Goal: Task Accomplishment & Management: Complete application form

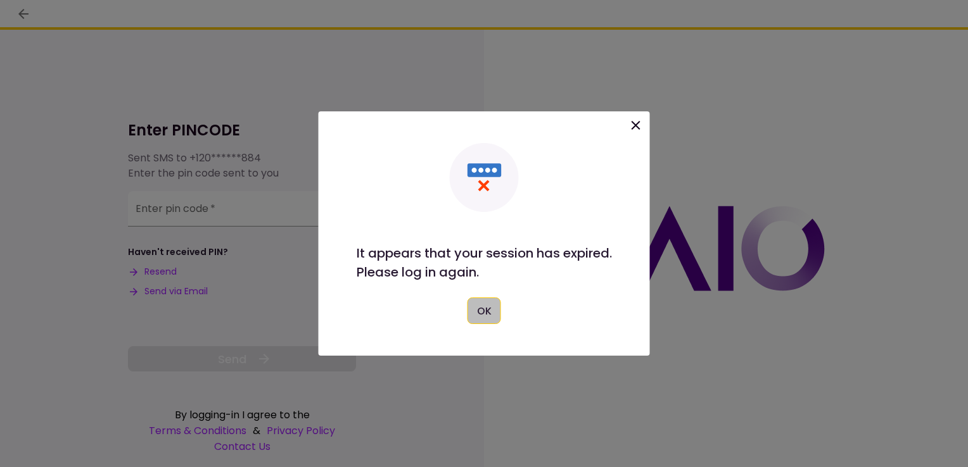
click at [473, 307] on button "OK" at bounding box center [484, 311] width 34 height 27
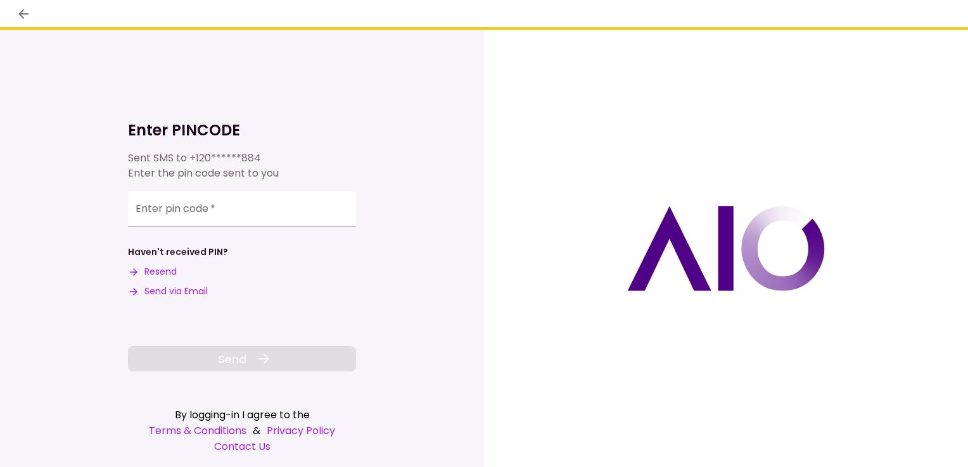
click at [163, 270] on button "Resend" at bounding box center [152, 271] width 49 height 13
click at [193, 221] on input "Enter pin code   *" at bounding box center [242, 208] width 228 height 35
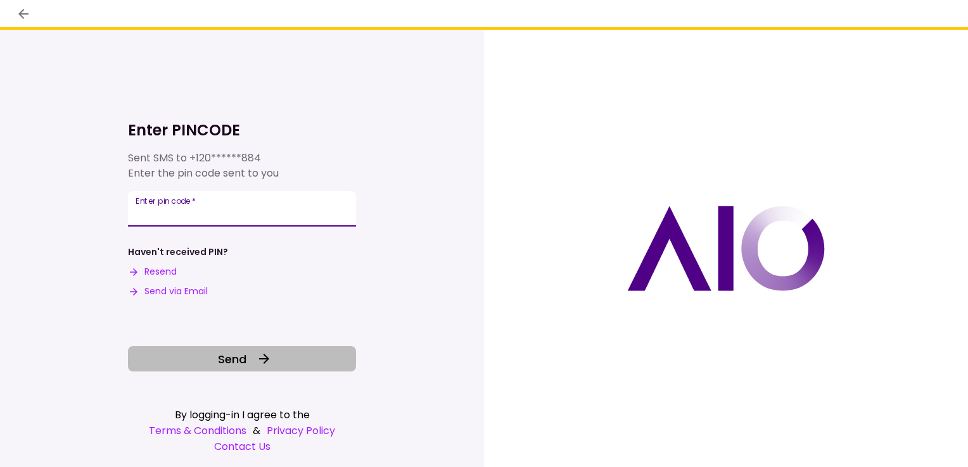
type input "******"
click at [221, 355] on span "Send" at bounding box center [232, 359] width 29 height 17
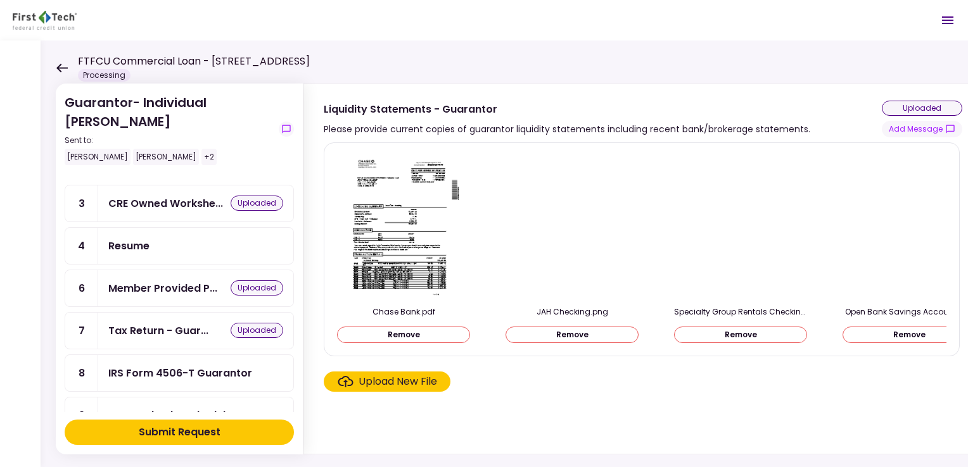
scroll to position [127, 0]
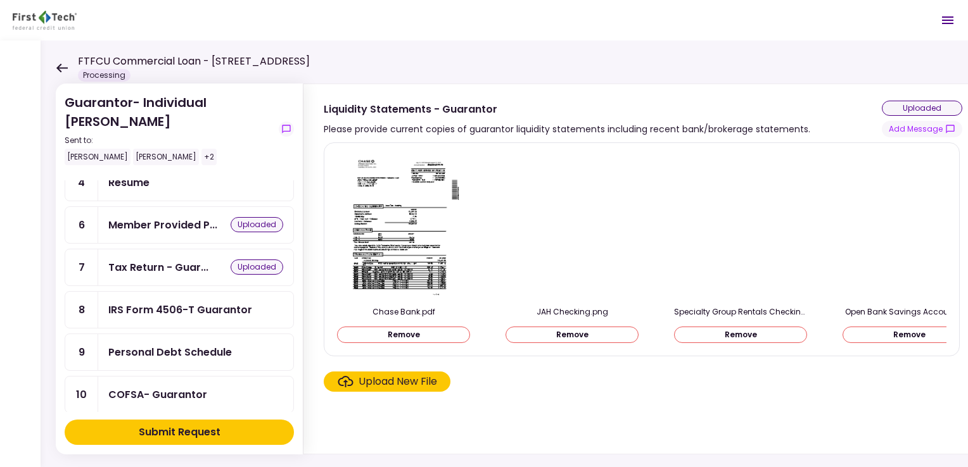
click at [184, 302] on div "IRS Form 4506-T Guarantor" at bounding box center [180, 310] width 144 height 16
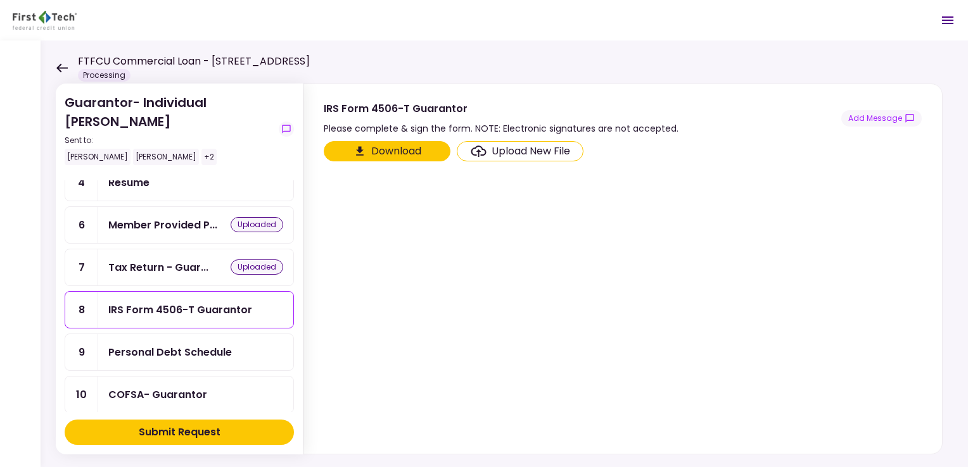
click at [507, 149] on div "Upload New File" at bounding box center [531, 151] width 79 height 15
click at [0, 0] on input "Upload New File" at bounding box center [0, 0] width 0 height 0
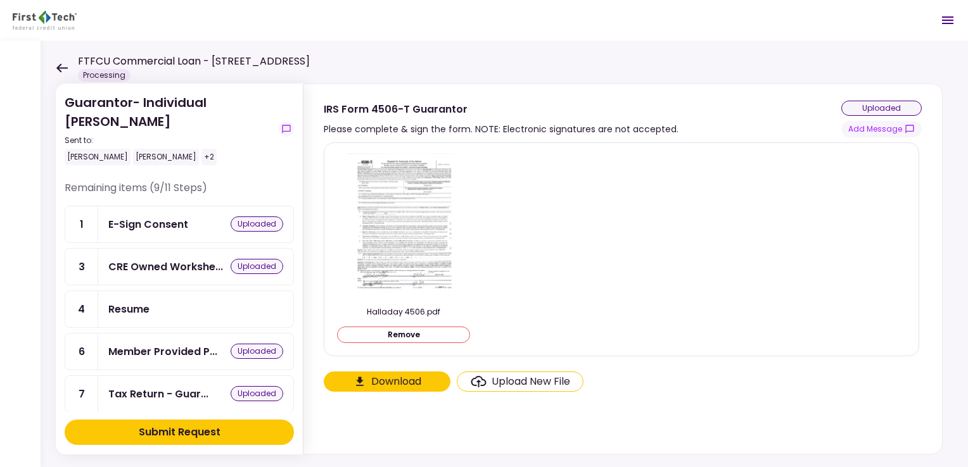
click at [57, 66] on icon at bounding box center [62, 68] width 12 height 10
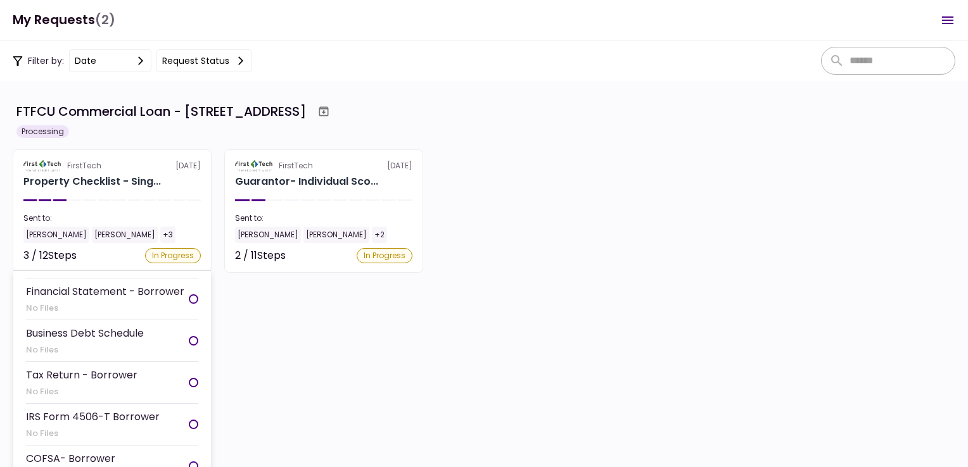
scroll to position [190, 0]
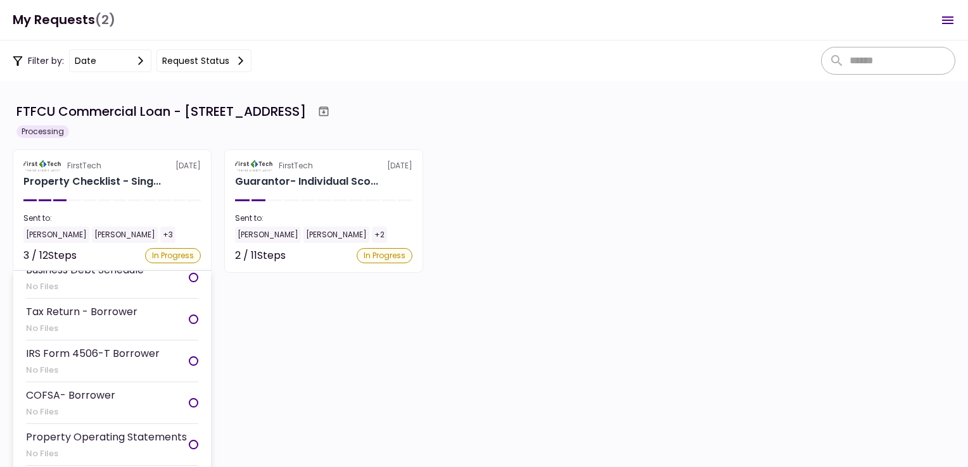
click at [88, 346] on div "IRS Form 4506-T Borrower" at bounding box center [93, 354] width 134 height 16
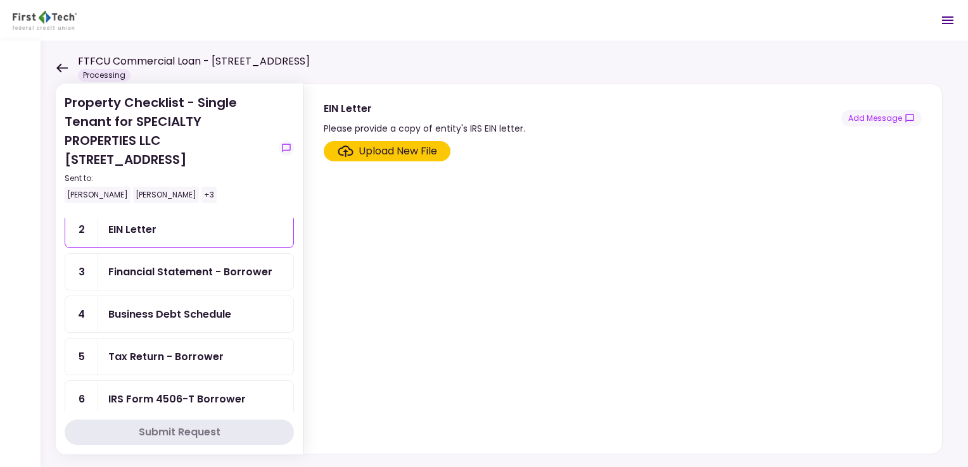
scroll to position [63, 0]
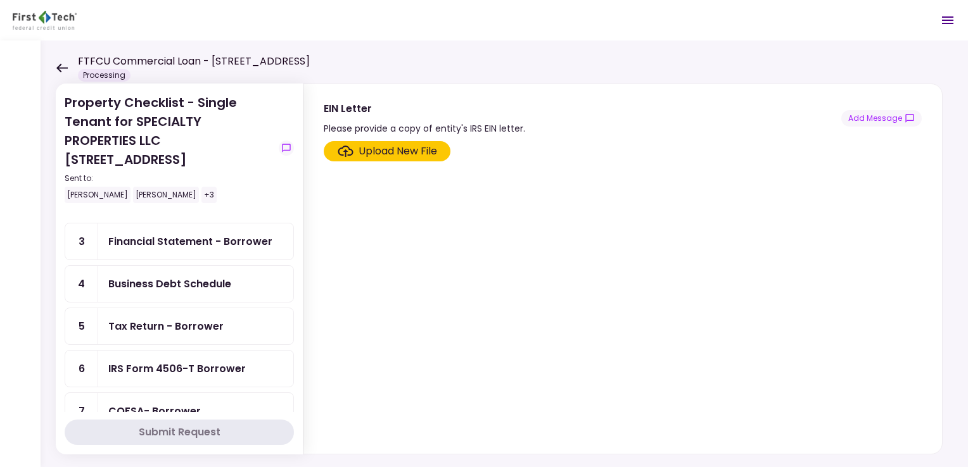
click at [144, 362] on div "IRS Form 4506-T Borrower" at bounding box center [176, 369] width 137 height 16
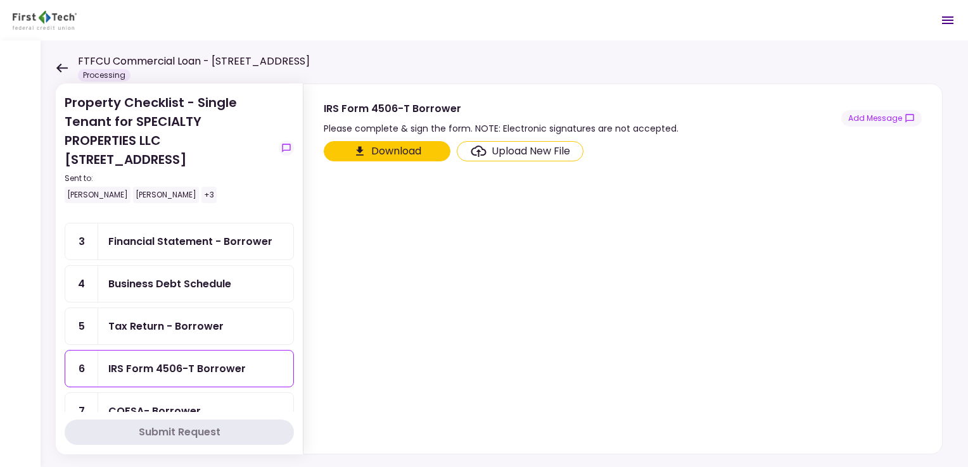
click at [363, 146] on icon "Click here to download the document" at bounding box center [359, 151] width 13 height 13
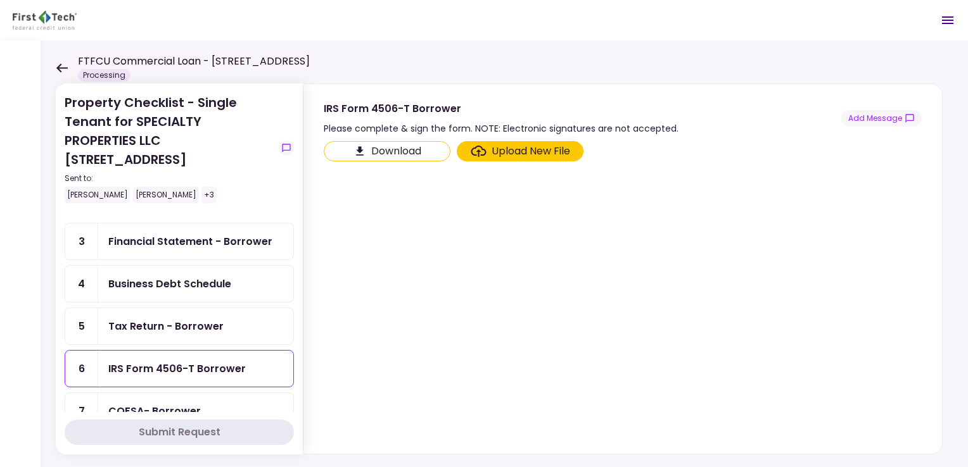
click at [500, 151] on div "Upload New File" at bounding box center [531, 151] width 79 height 15
click at [0, 0] on input "Upload New File" at bounding box center [0, 0] width 0 height 0
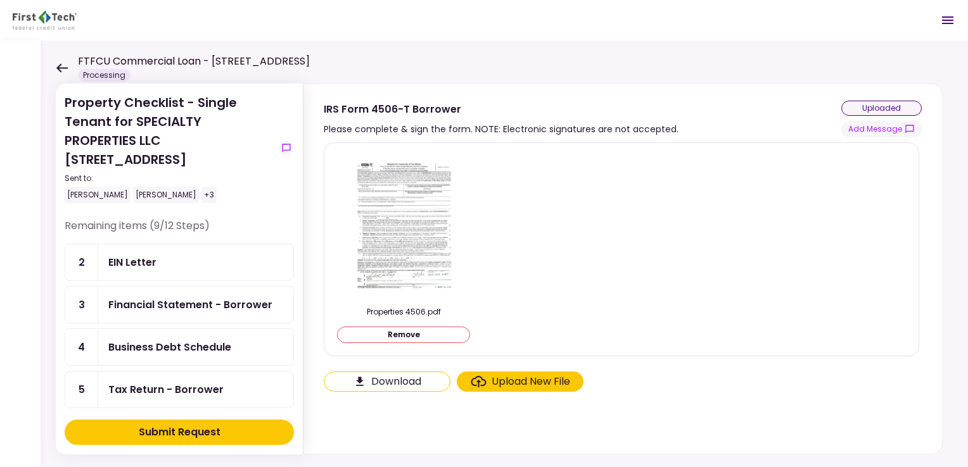
click at [143, 310] on div "Financial Statement - Borrower" at bounding box center [190, 305] width 164 height 16
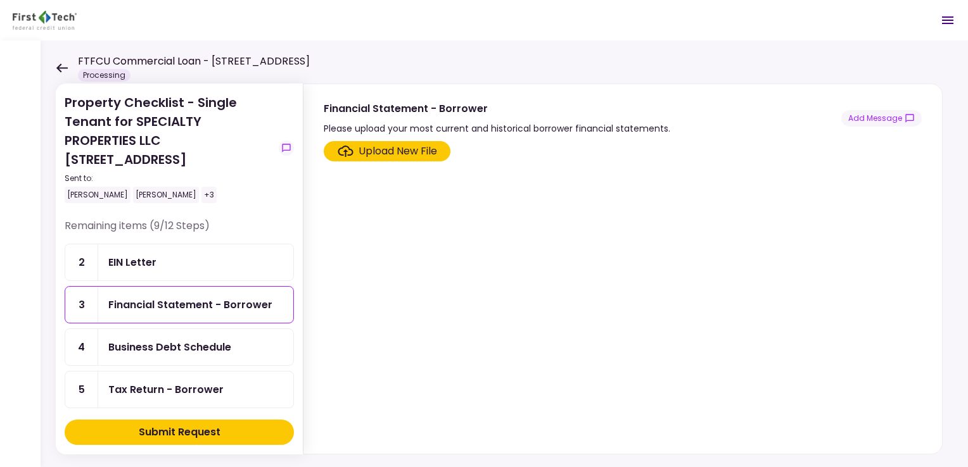
click at [393, 149] on div "Upload New File" at bounding box center [398, 151] width 79 height 15
click at [0, 0] on input "Upload New File" at bounding box center [0, 0] width 0 height 0
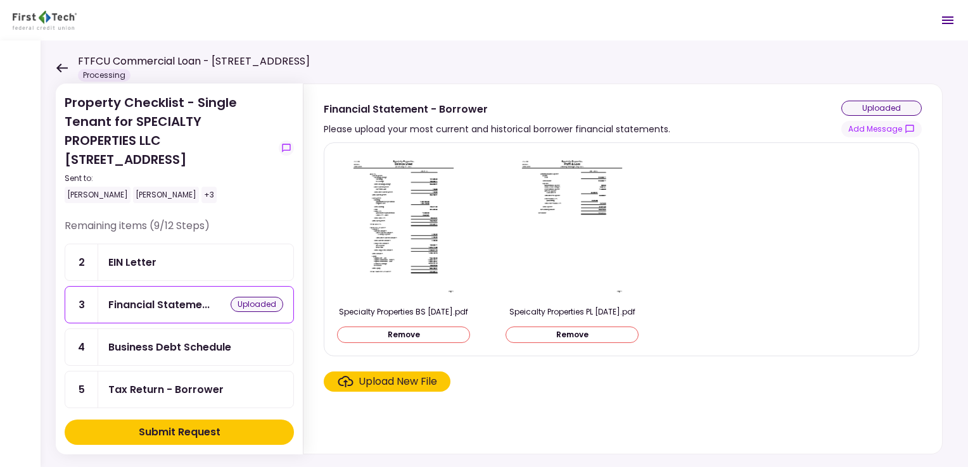
scroll to position [63, 0]
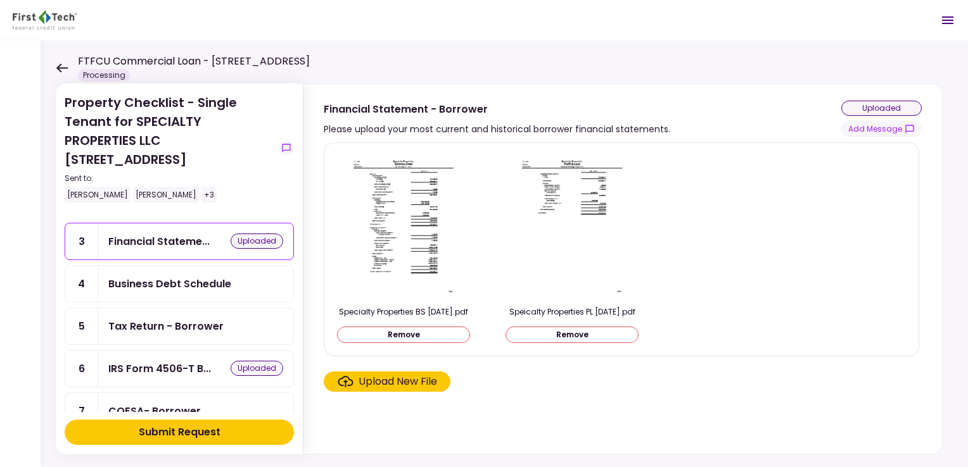
click at [132, 323] on div "Tax Return - Borrower" at bounding box center [165, 327] width 115 height 16
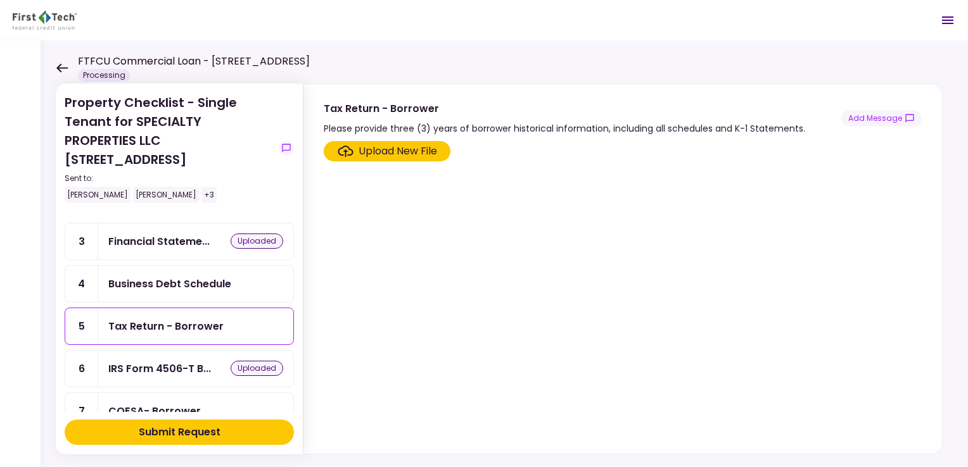
click at [380, 150] on div "Upload New File" at bounding box center [398, 151] width 79 height 15
click at [0, 0] on input "Upload New File" at bounding box center [0, 0] width 0 height 0
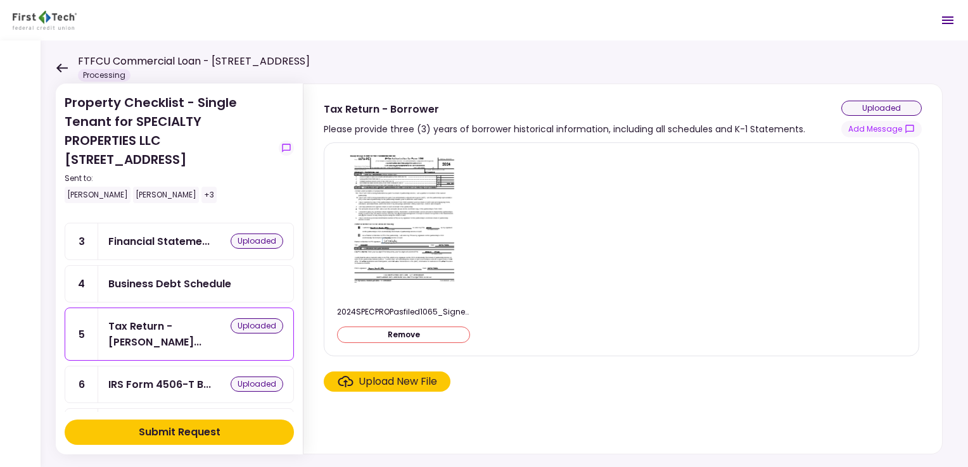
click at [381, 208] on img at bounding box center [403, 226] width 113 height 146
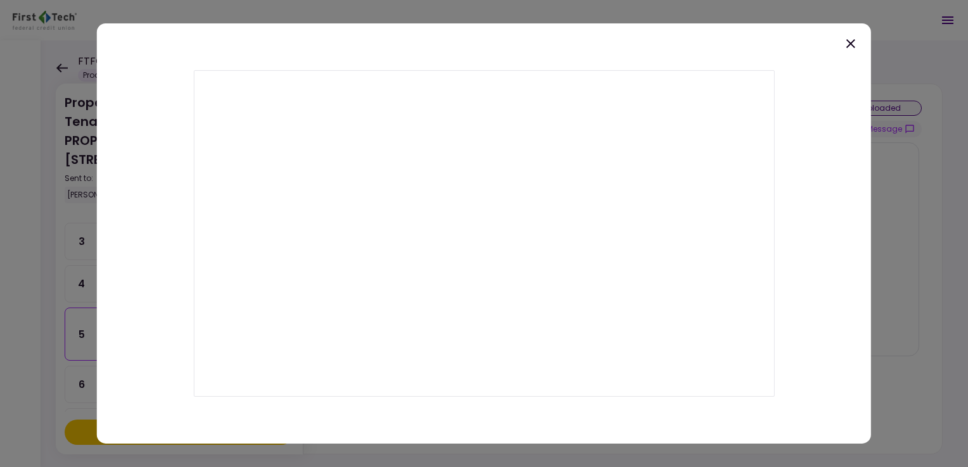
click at [844, 41] on icon at bounding box center [850, 43] width 15 height 15
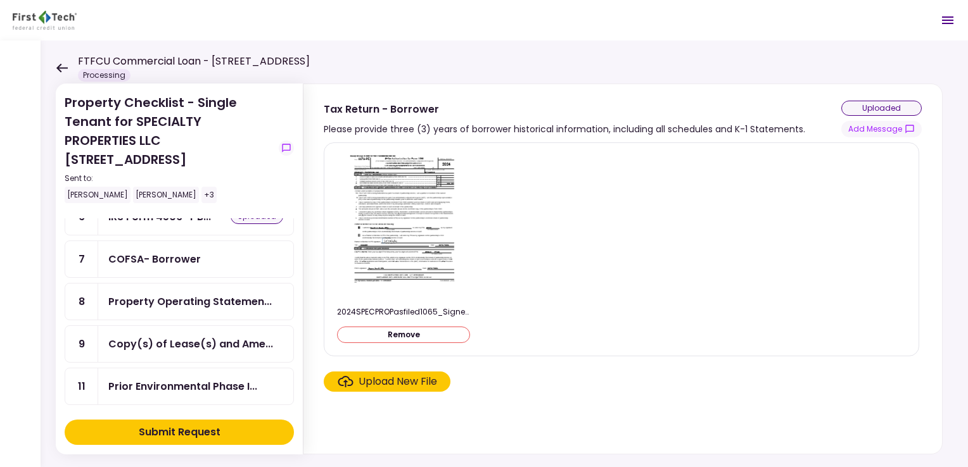
scroll to position [253, 0]
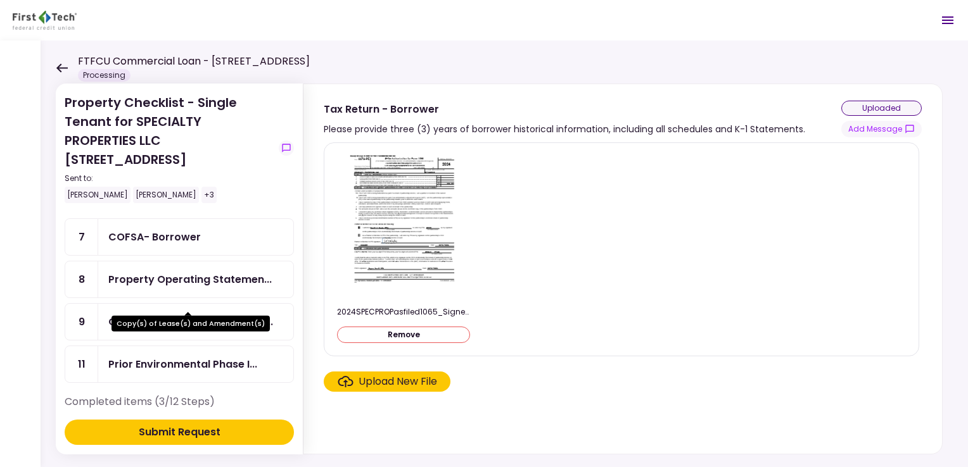
click at [165, 314] on div "Copy(s) of Lease(s) and Ame..." at bounding box center [190, 322] width 165 height 16
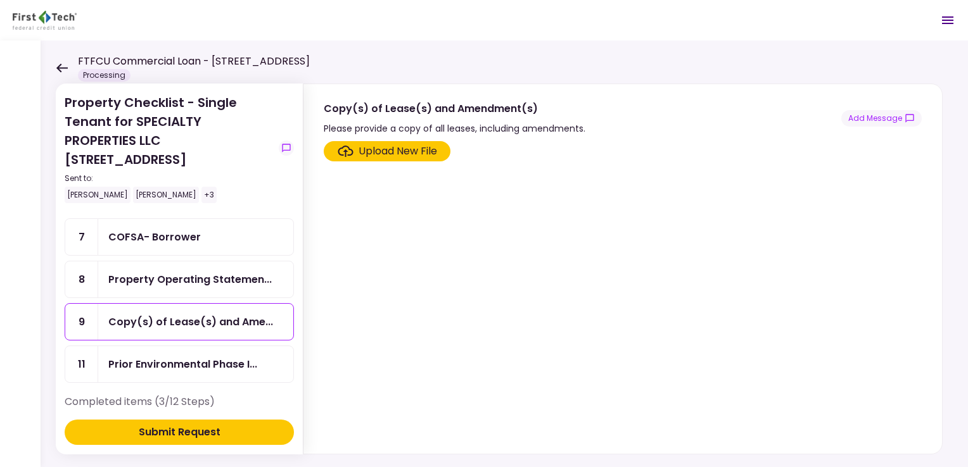
click at [396, 151] on div "Upload New File" at bounding box center [398, 151] width 79 height 15
click at [0, 0] on input "Upload New File" at bounding box center [0, 0] width 0 height 0
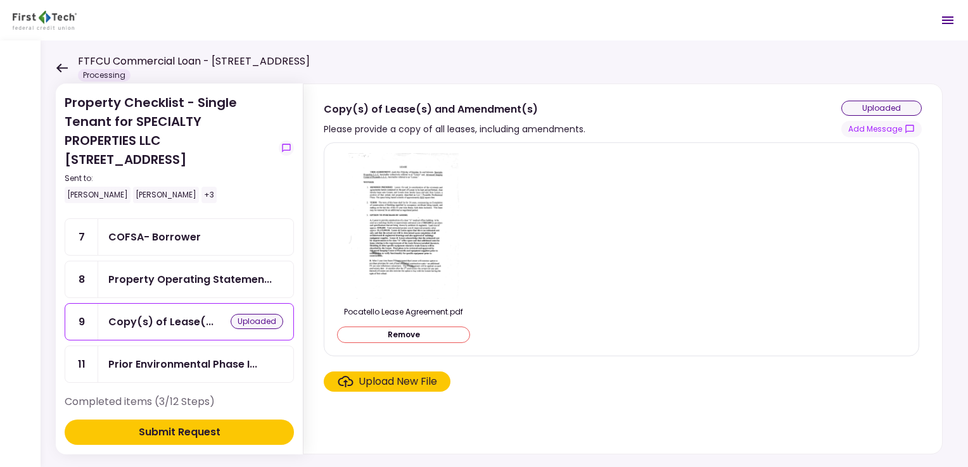
click at [384, 232] on img at bounding box center [403, 226] width 113 height 146
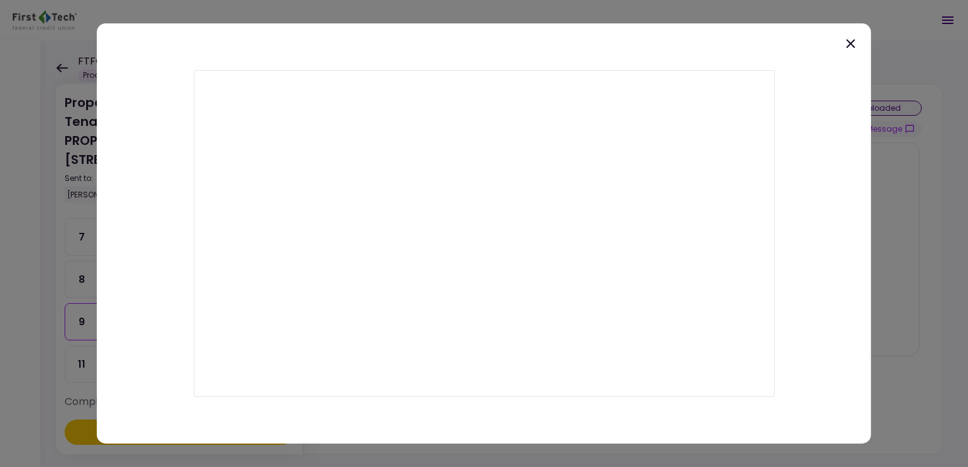
click at [849, 43] on icon at bounding box center [850, 43] width 15 height 15
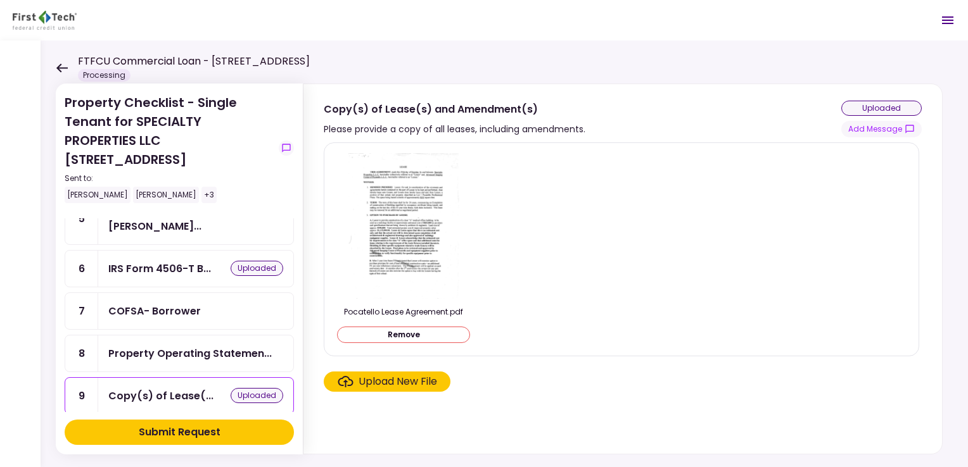
scroll to position [190, 0]
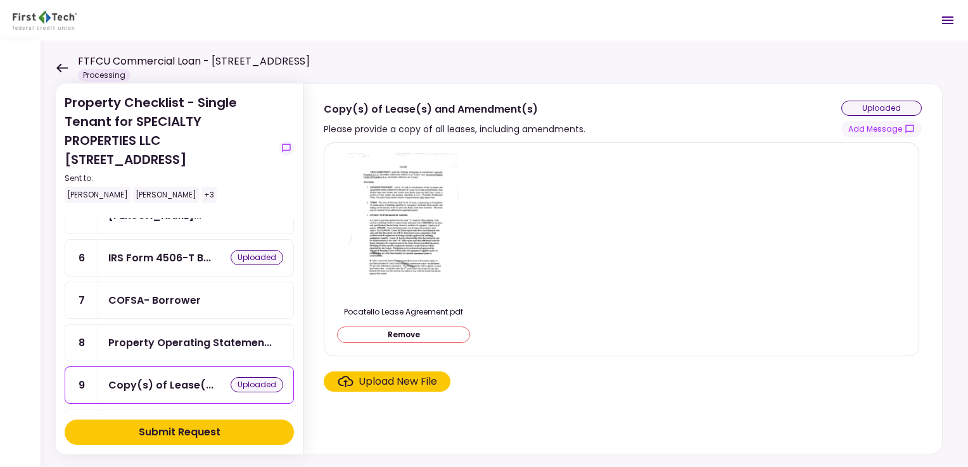
click at [162, 293] on div "COFSA- Borrower" at bounding box center [154, 301] width 92 height 16
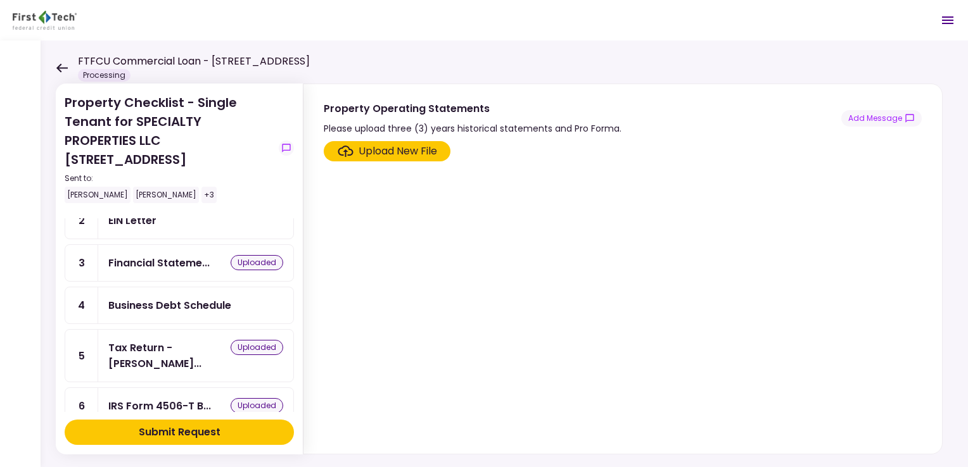
scroll to position [63, 0]
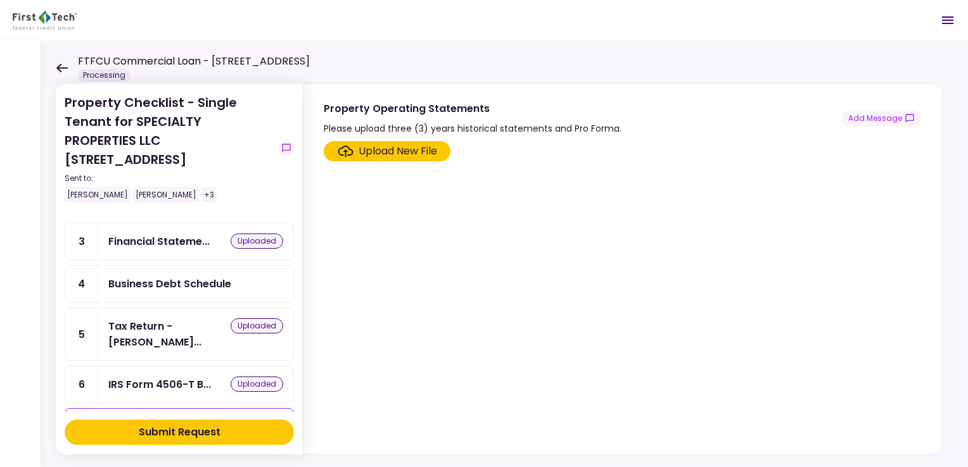
click at [192, 286] on div "Business Debt Schedule" at bounding box center [169, 284] width 123 height 16
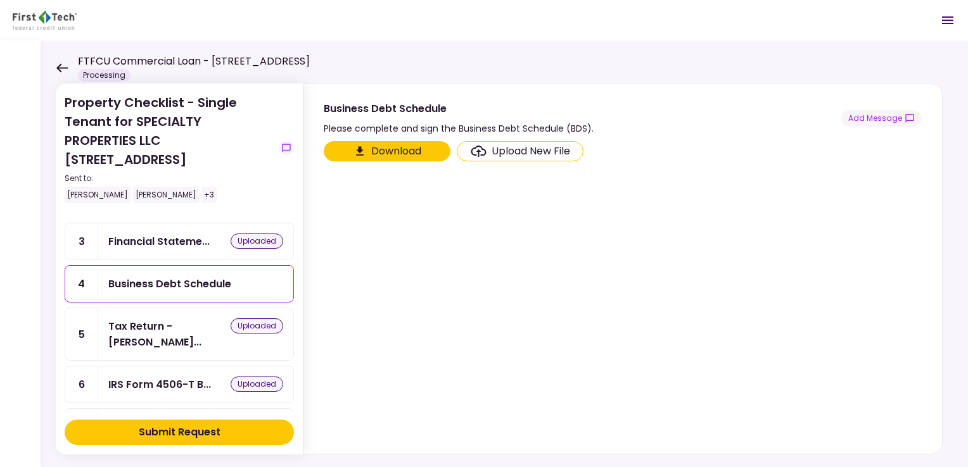
click at [378, 145] on button "Download" at bounding box center [387, 151] width 127 height 20
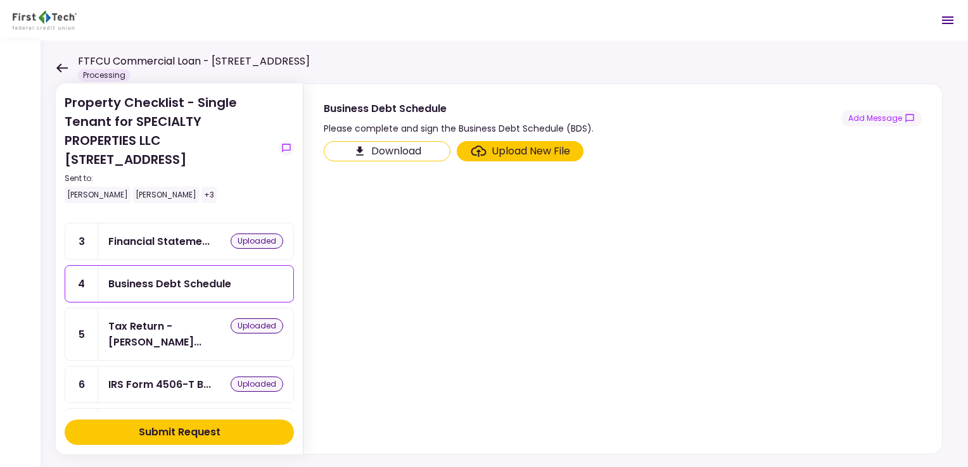
click at [505, 153] on div "Upload New File" at bounding box center [531, 151] width 79 height 15
click at [0, 0] on input "Upload New File" at bounding box center [0, 0] width 0 height 0
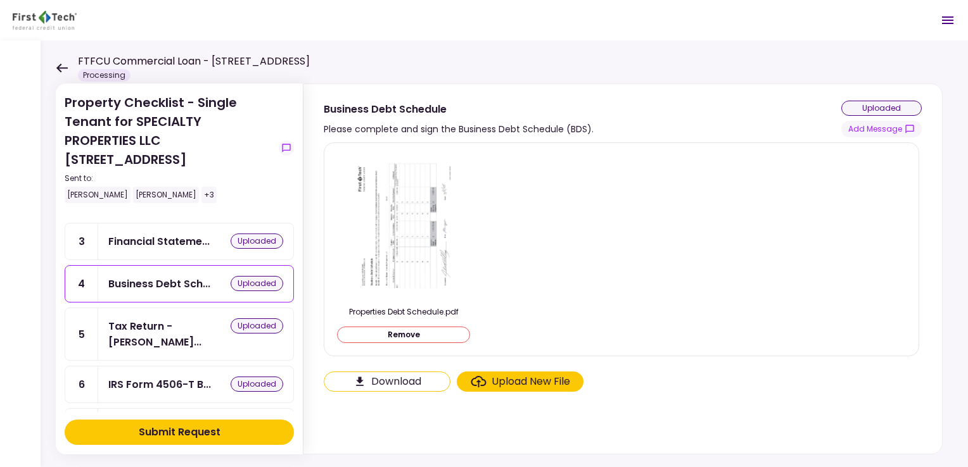
click at [364, 229] on img at bounding box center [403, 226] width 111 height 146
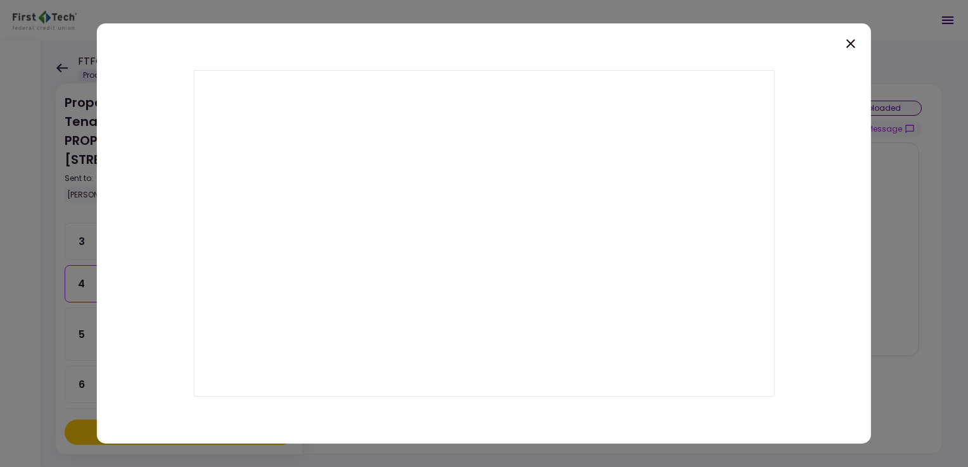
click at [848, 43] on icon at bounding box center [850, 43] width 15 height 15
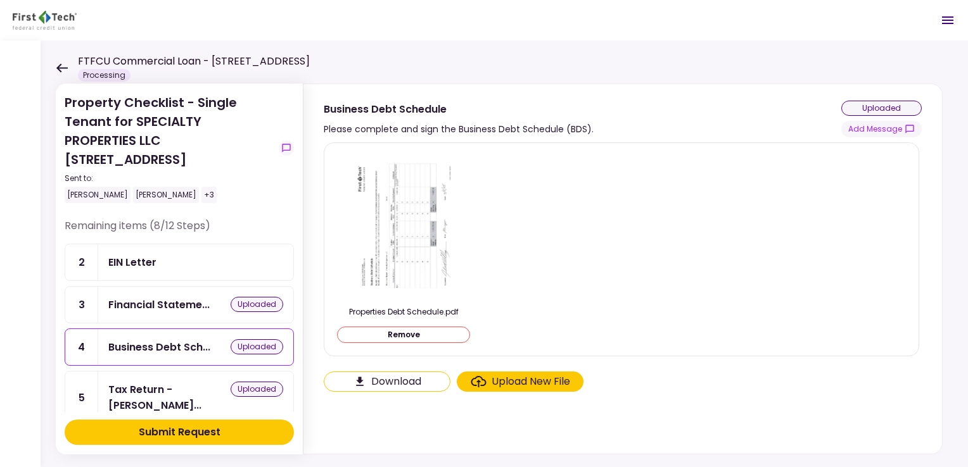
click at [192, 255] on div "EIN Letter" at bounding box center [195, 263] width 175 height 16
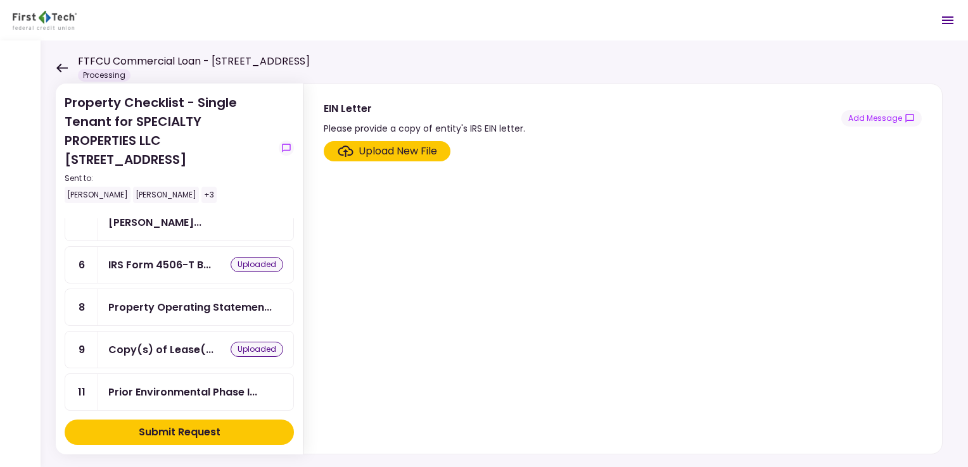
scroll to position [190, 0]
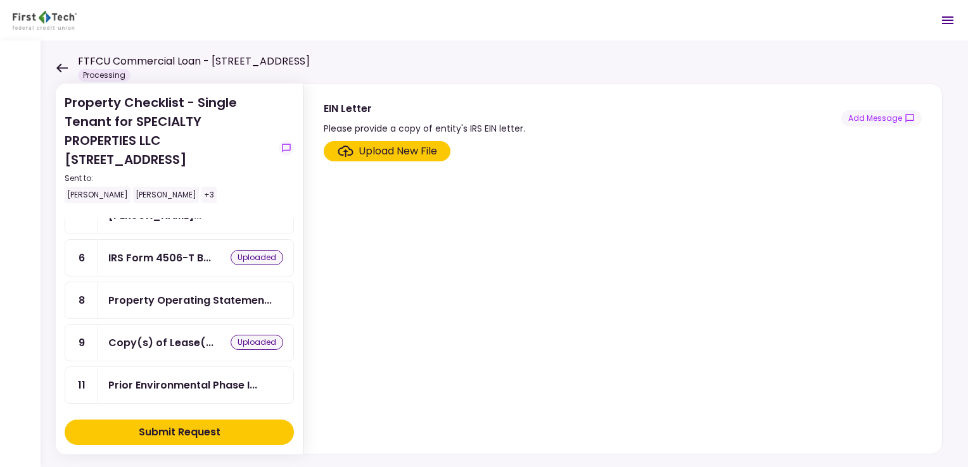
click at [195, 255] on div "IRS Form 4506-T B... uploaded" at bounding box center [195, 258] width 195 height 36
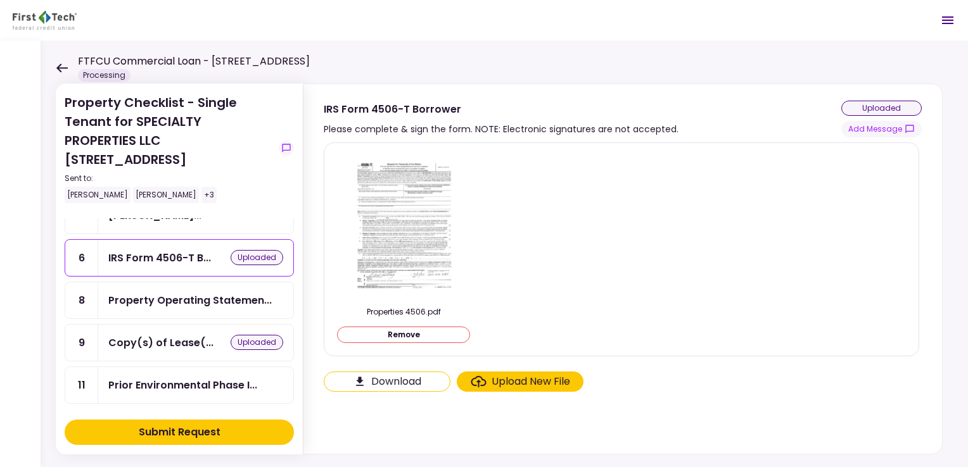
click at [190, 252] on div "IRS Form 4506-T B... uploaded" at bounding box center [195, 258] width 195 height 36
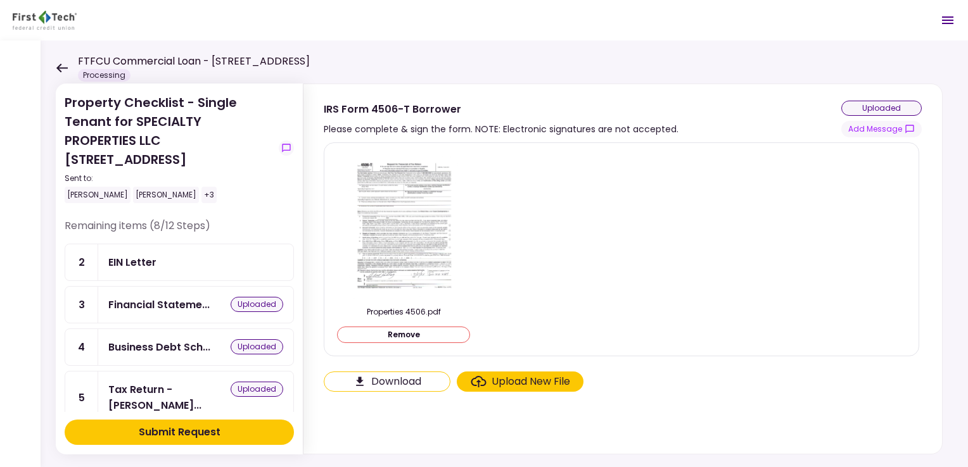
click at [59, 68] on icon at bounding box center [62, 68] width 12 height 10
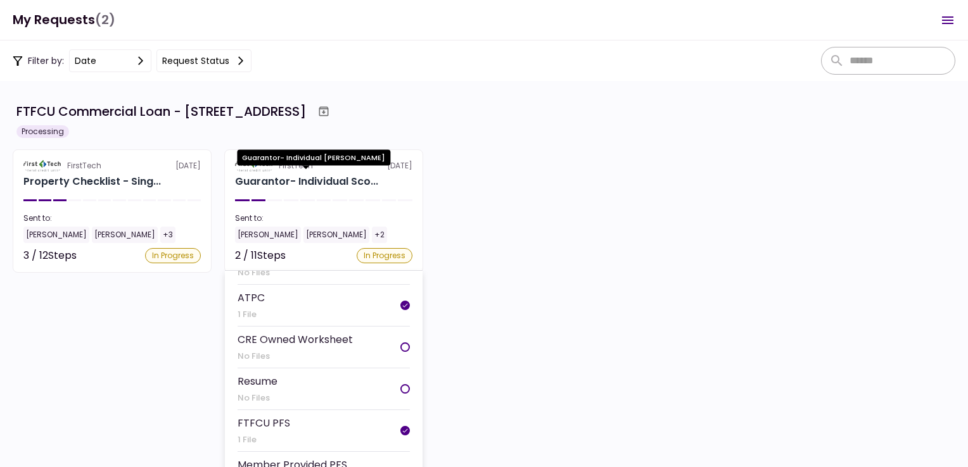
scroll to position [63, 0]
click at [314, 180] on div "Guarantor- Individual Sco..." at bounding box center [306, 181] width 143 height 15
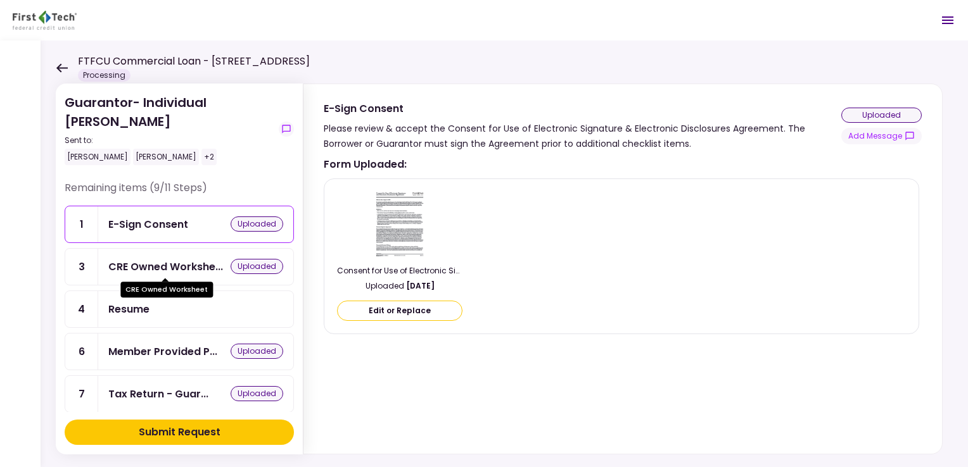
click at [153, 266] on div "CRE Owned Workshe..." at bounding box center [165, 267] width 115 height 16
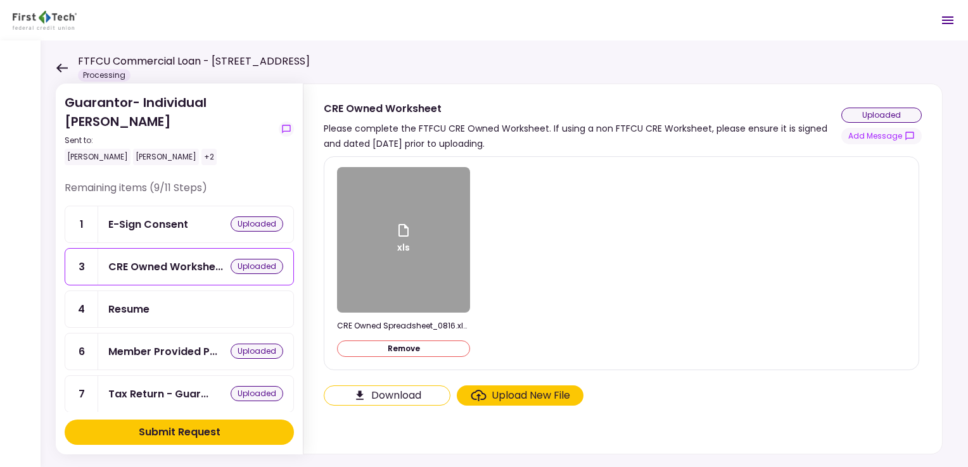
click at [396, 236] on icon at bounding box center [403, 230] width 15 height 15
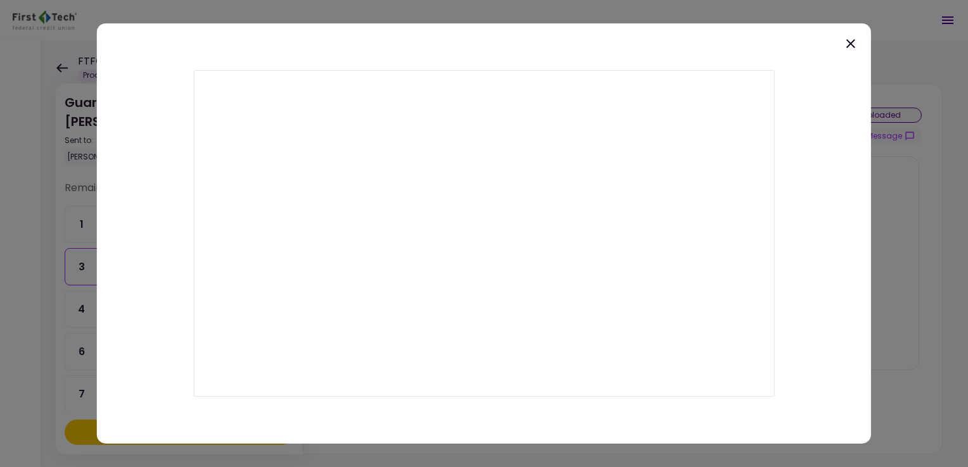
click at [516, 40] on div at bounding box center [484, 233] width 774 height 421
click at [846, 42] on icon at bounding box center [850, 43] width 15 height 15
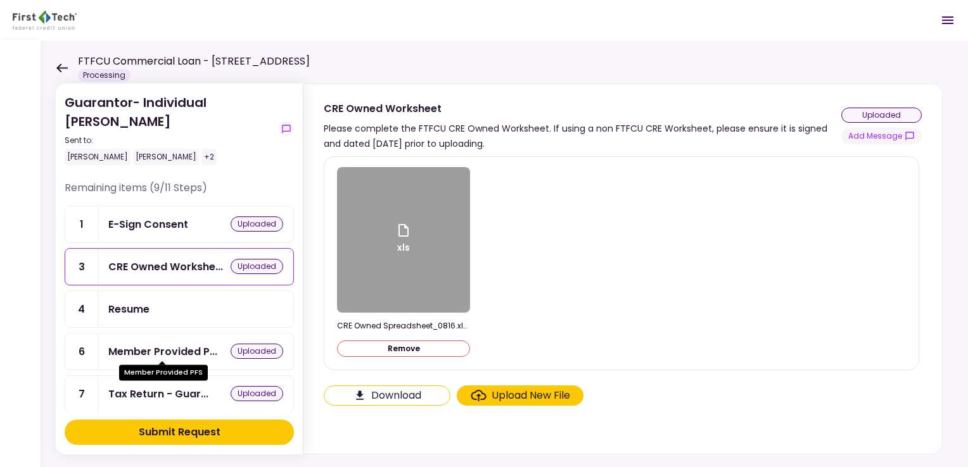
click at [139, 345] on div "Member Provided P..." at bounding box center [162, 352] width 109 height 16
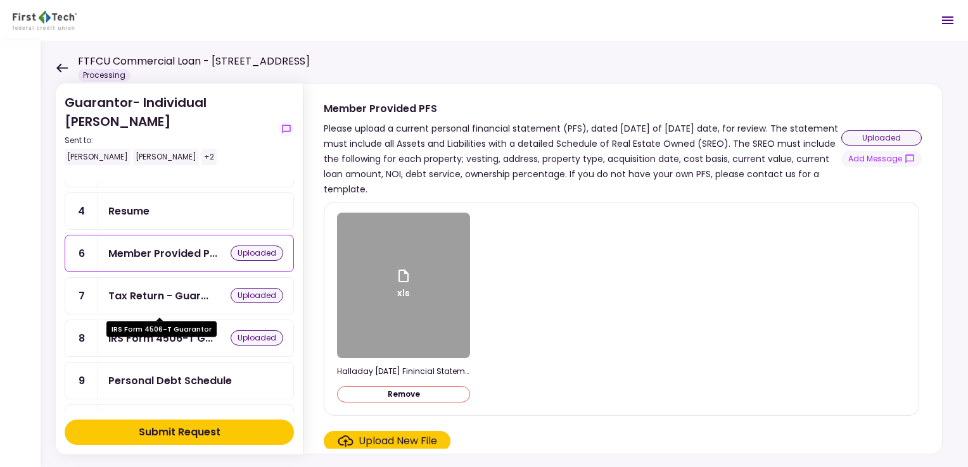
scroll to position [127, 0]
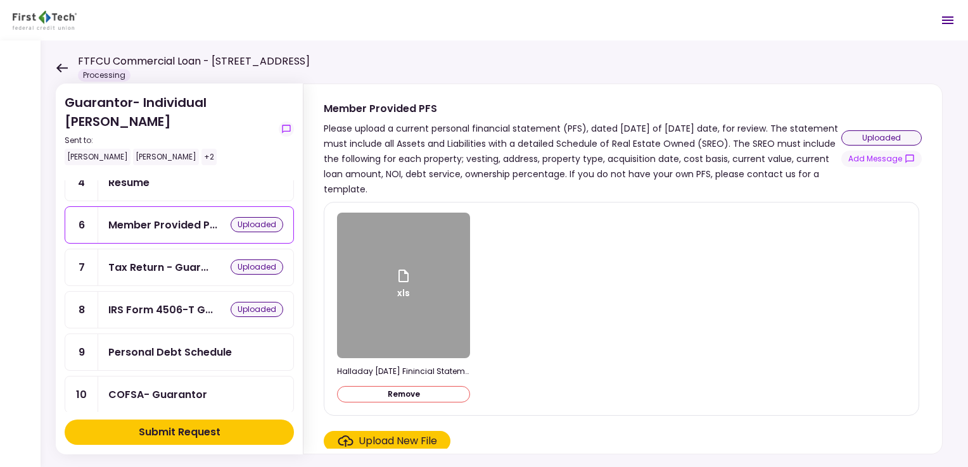
click at [137, 348] on div "Personal Debt Schedule" at bounding box center [170, 353] width 124 height 16
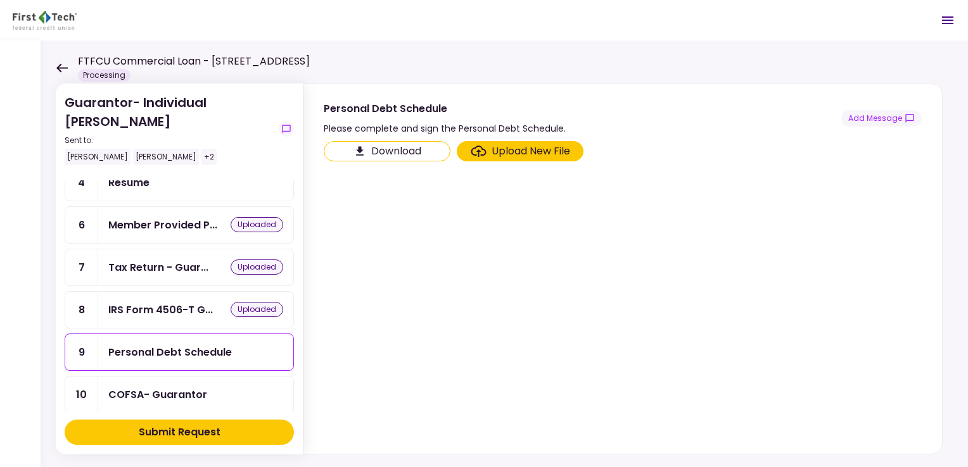
scroll to position [190, 0]
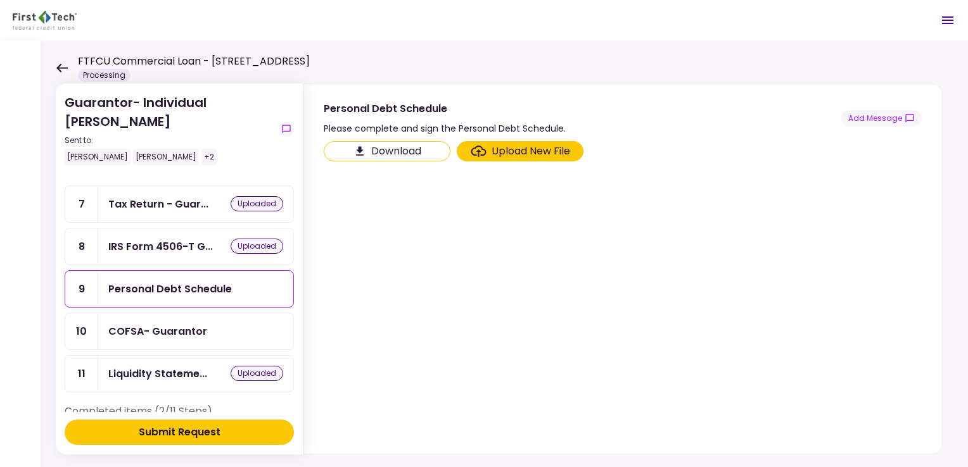
click at [149, 324] on div "COFSA- Guarantor" at bounding box center [157, 332] width 99 height 16
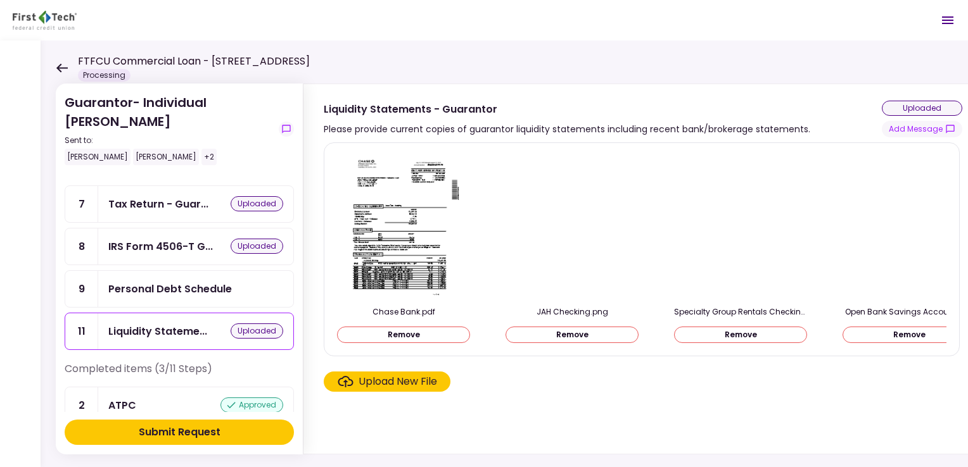
click at [160, 283] on div "Personal Debt Schedule" at bounding box center [170, 289] width 124 height 16
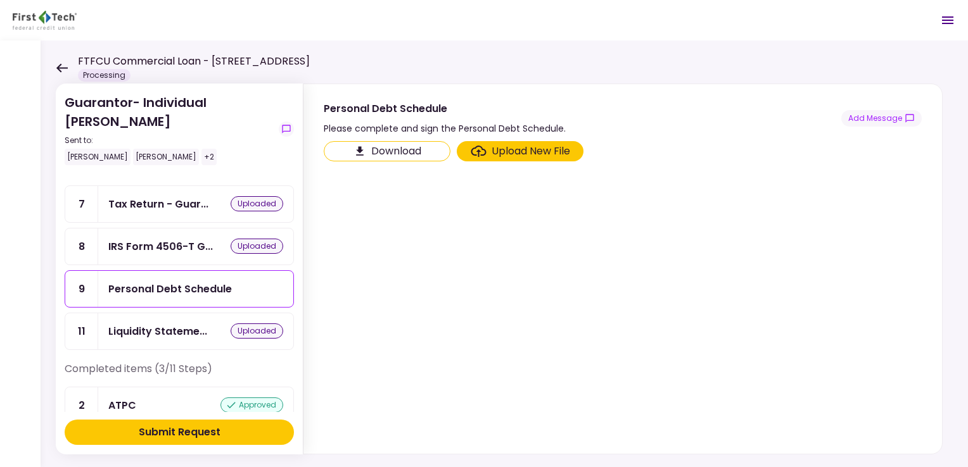
click at [499, 144] on div "Upload New File" at bounding box center [531, 151] width 79 height 15
click at [0, 0] on input "Upload New File" at bounding box center [0, 0] width 0 height 0
click at [506, 149] on div "Upload New File" at bounding box center [531, 151] width 79 height 15
click at [0, 0] on input "Upload New File" at bounding box center [0, 0] width 0 height 0
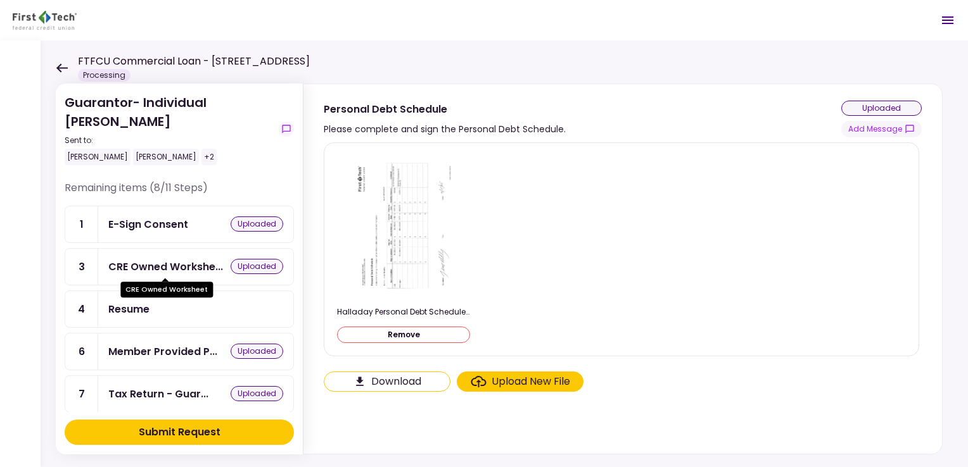
click at [181, 264] on div "CRE Owned Workshe..." at bounding box center [165, 267] width 115 height 16
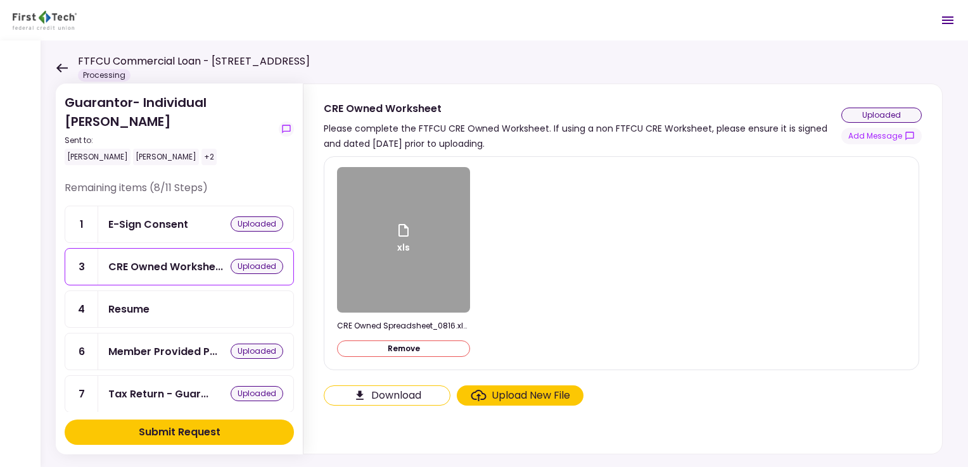
click at [393, 239] on div "xls" at bounding box center [403, 240] width 133 height 146
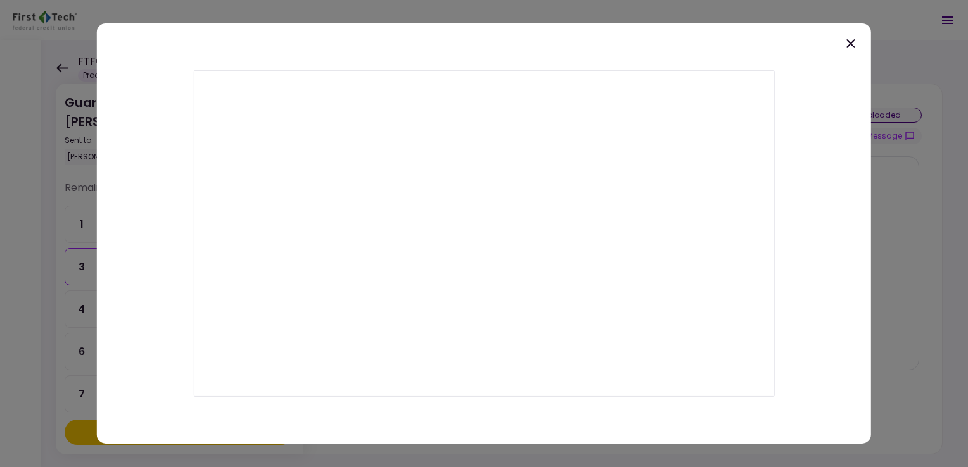
click at [851, 42] on icon at bounding box center [850, 43] width 9 height 9
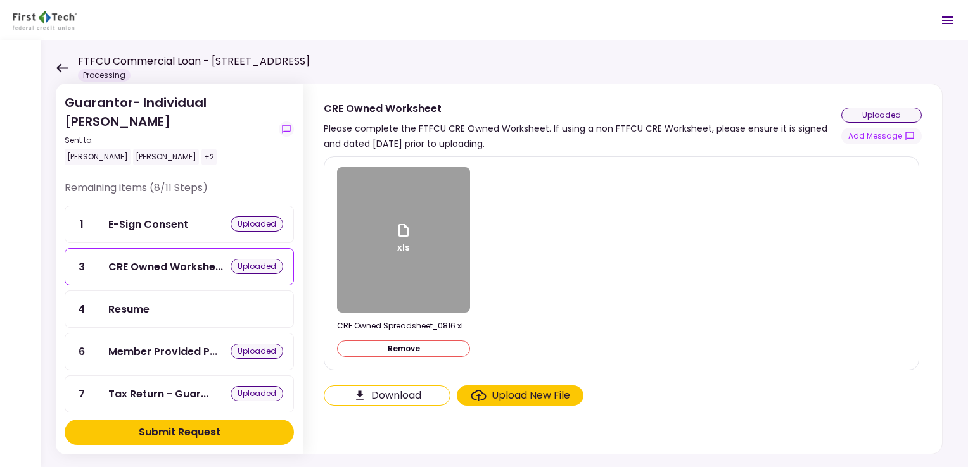
click at [410, 345] on button "Remove" at bounding box center [403, 349] width 133 height 16
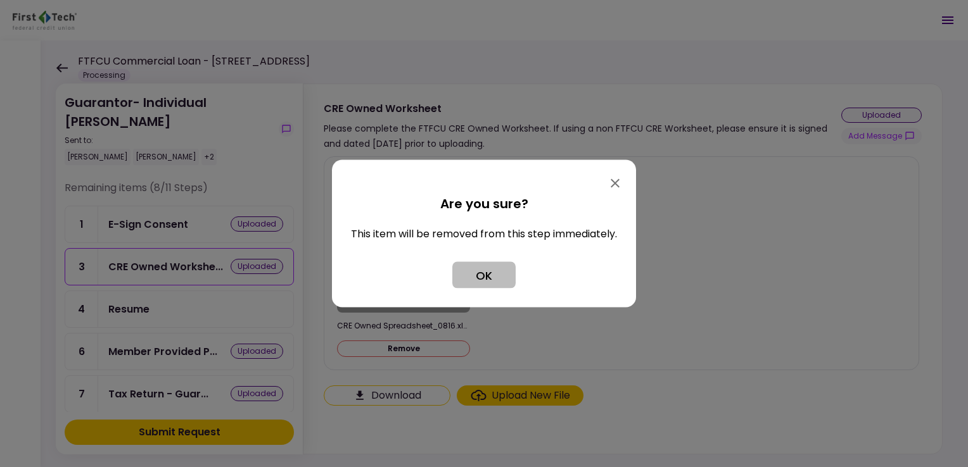
click at [474, 276] on button "OK" at bounding box center [483, 275] width 63 height 27
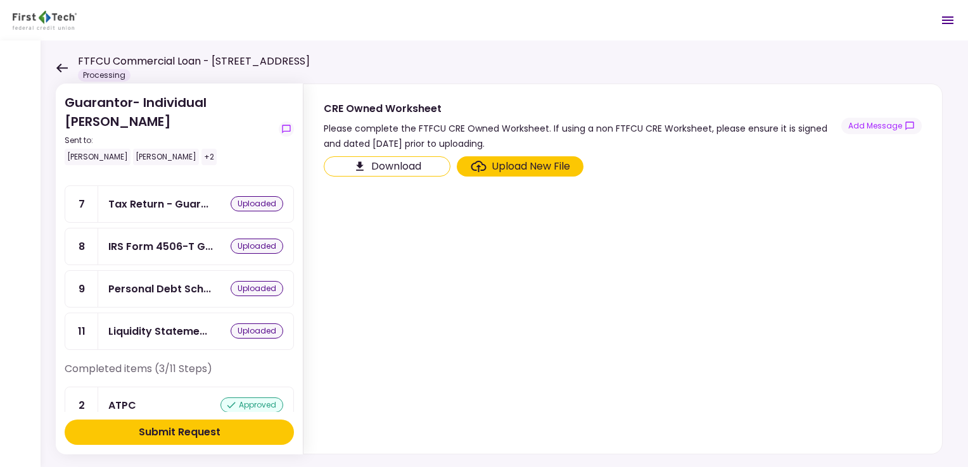
scroll to position [253, 0]
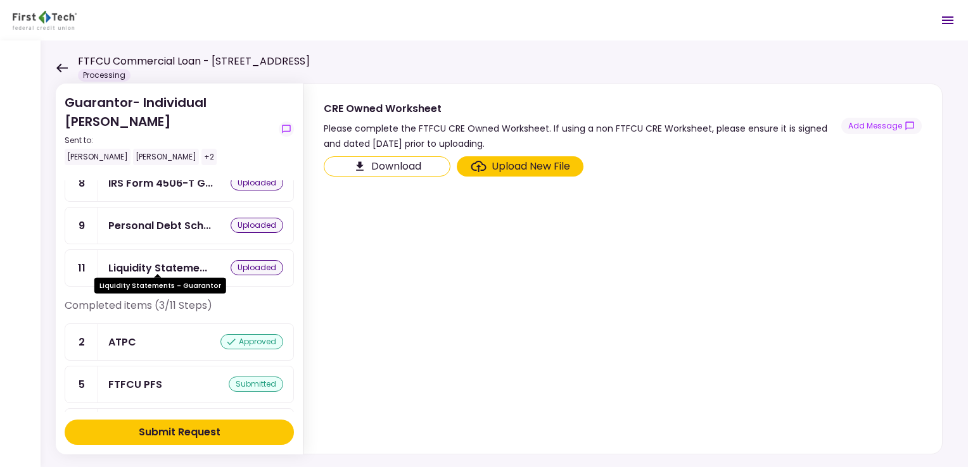
click at [117, 260] on div "Liquidity Stateme..." at bounding box center [157, 268] width 99 height 16
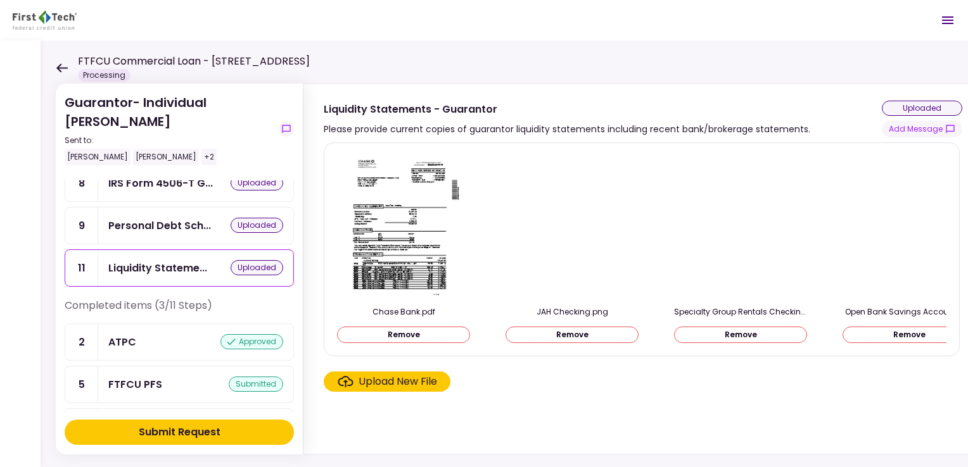
click at [381, 383] on div "Upload New File" at bounding box center [398, 381] width 79 height 15
click at [0, 0] on input "Upload New File" at bounding box center [0, 0] width 0 height 0
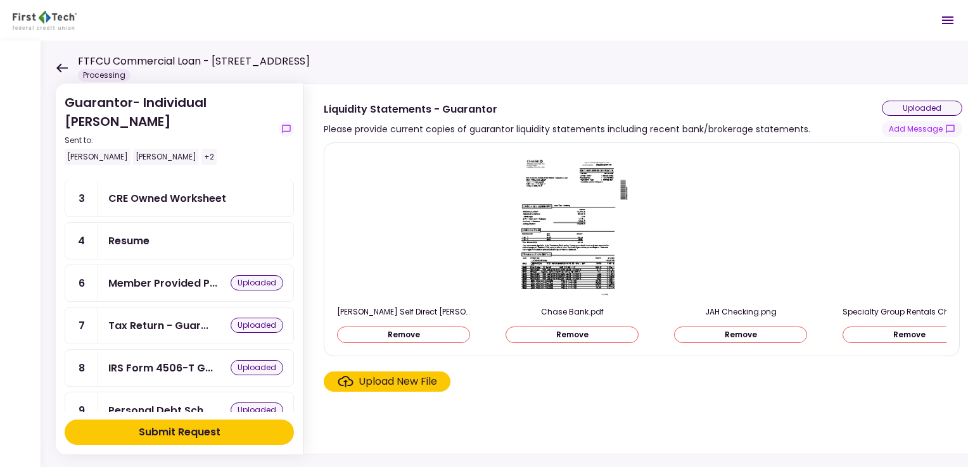
scroll to position [63, 0]
